Goal: Browse casually: Explore the website without a specific task or goal

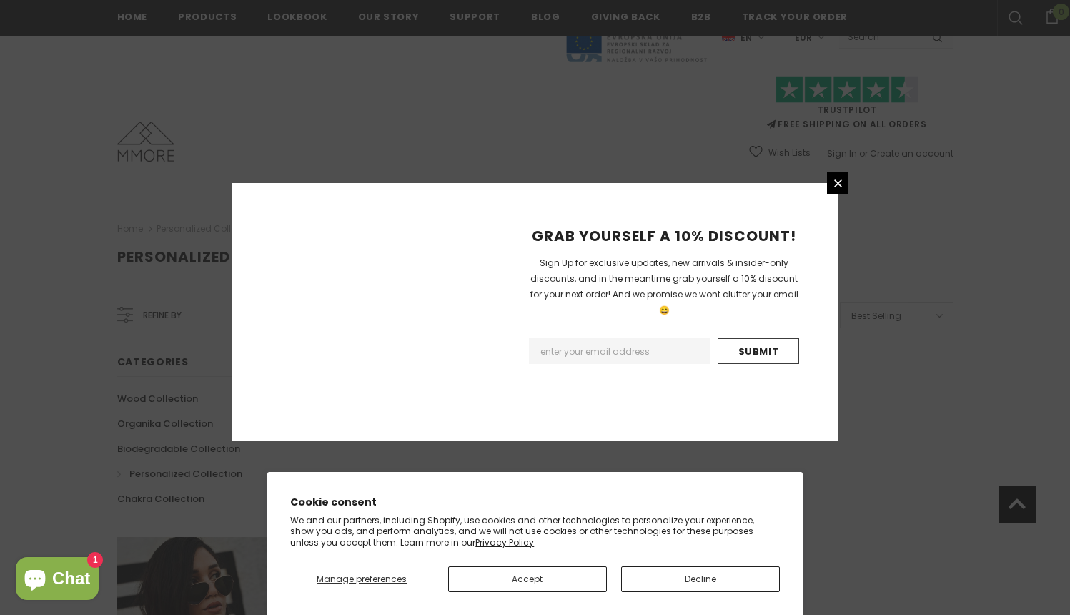
scroll to position [850, 0]
